Goal: Navigation & Orientation: Find specific page/section

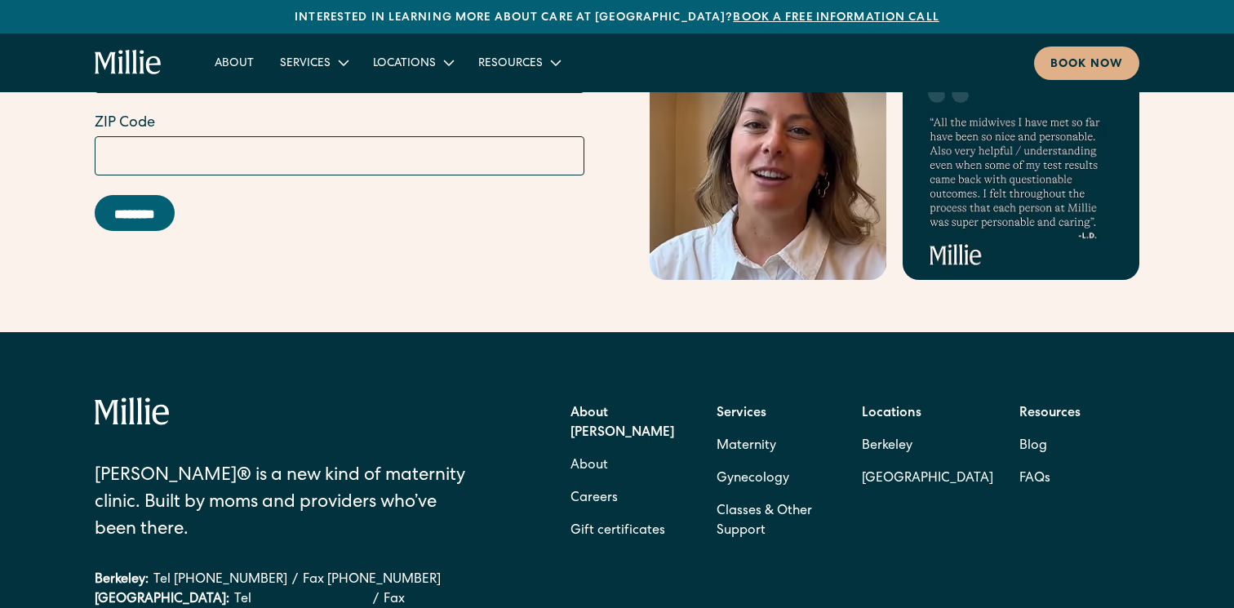
scroll to position [6727, 0]
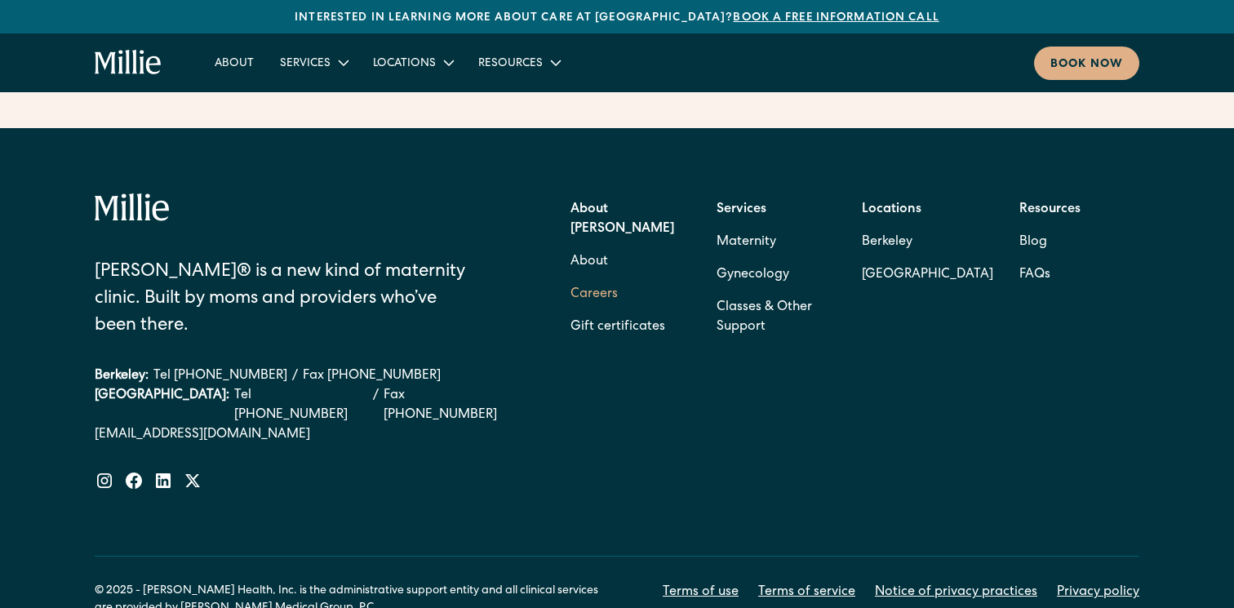
click at [599, 278] on link "Careers" at bounding box center [594, 294] width 47 height 33
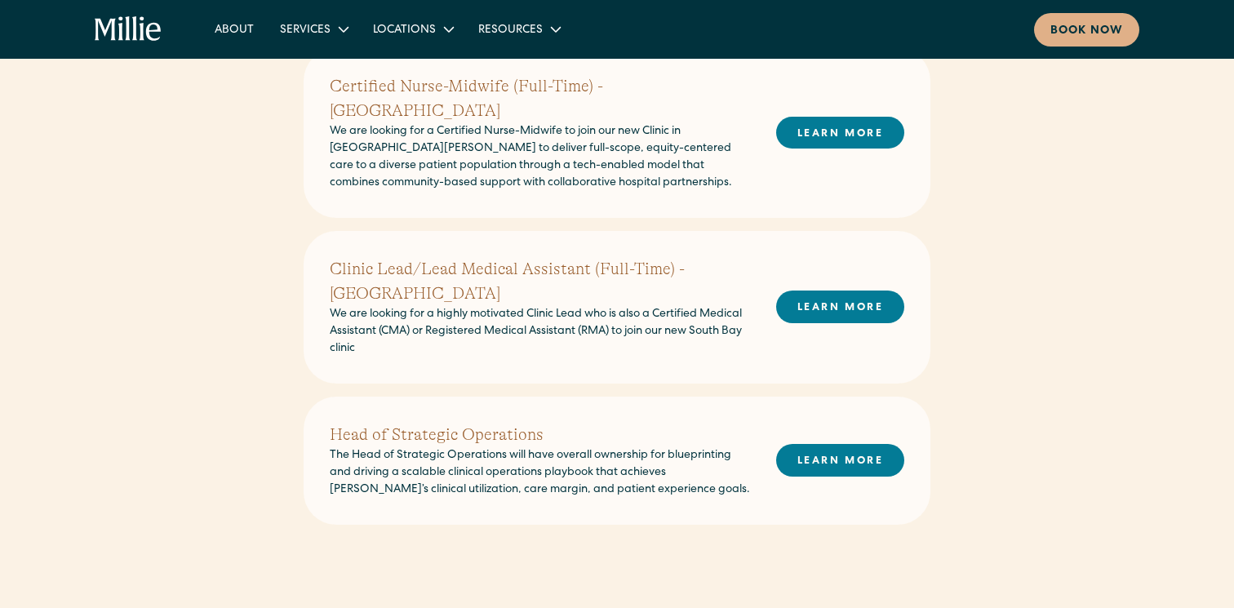
scroll to position [954, 0]
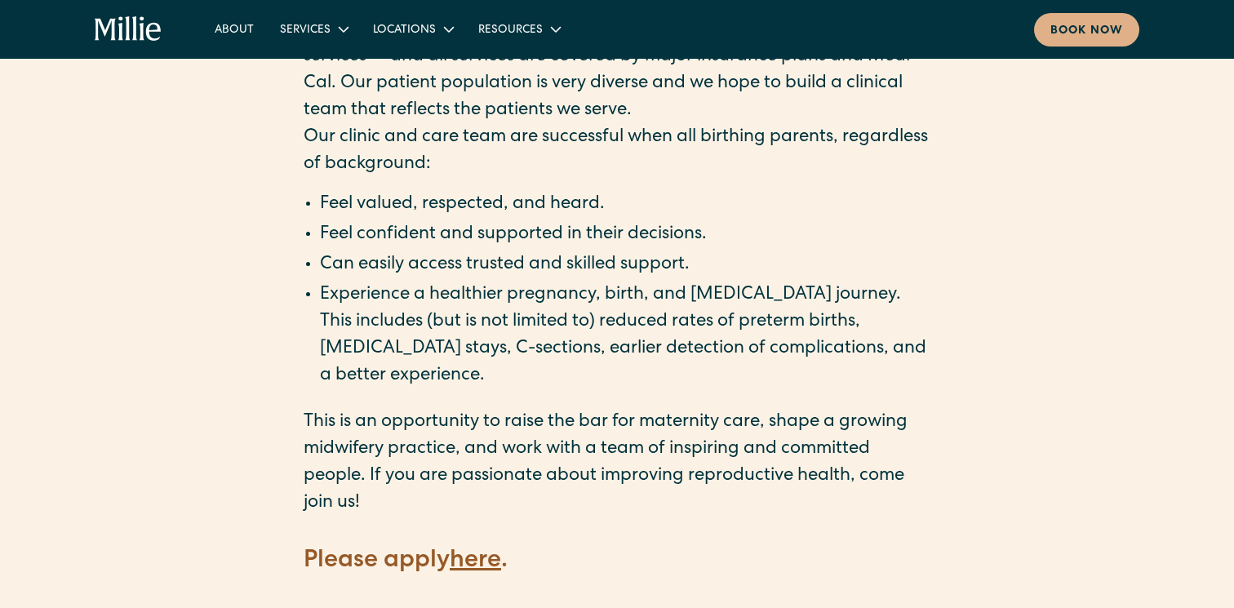
scroll to position [2392, 0]
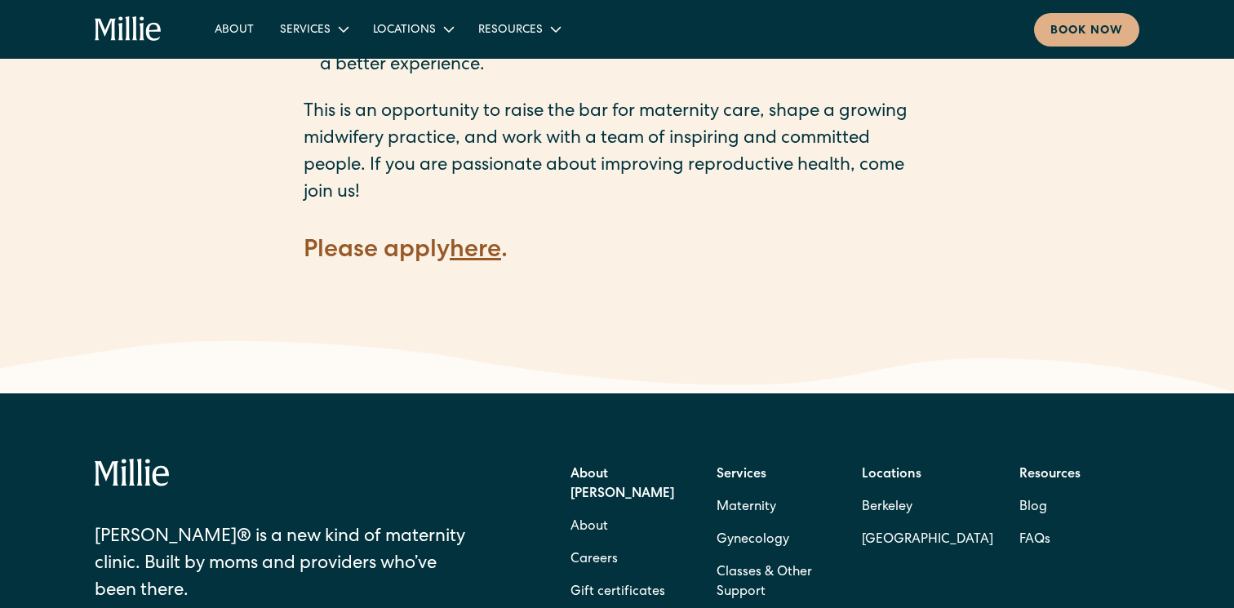
click at [485, 239] on strong "here" at bounding box center [475, 251] width 51 height 24
